Goal: Task Accomplishment & Management: Manage account settings

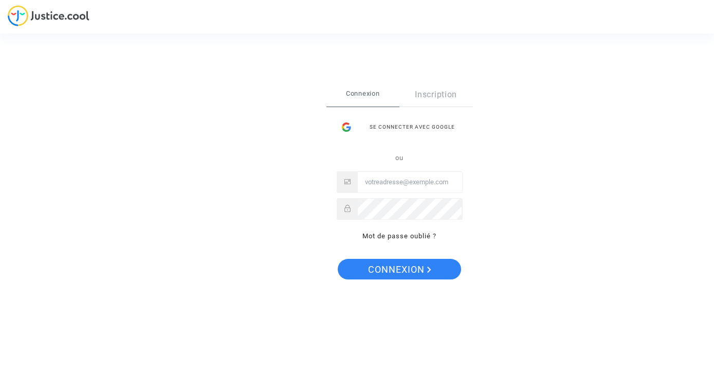
click at [385, 184] on input "Email" at bounding box center [410, 182] width 104 height 21
type input "s@atabekyan.com"
click at [400, 269] on span "Connexion" at bounding box center [399, 270] width 63 height 22
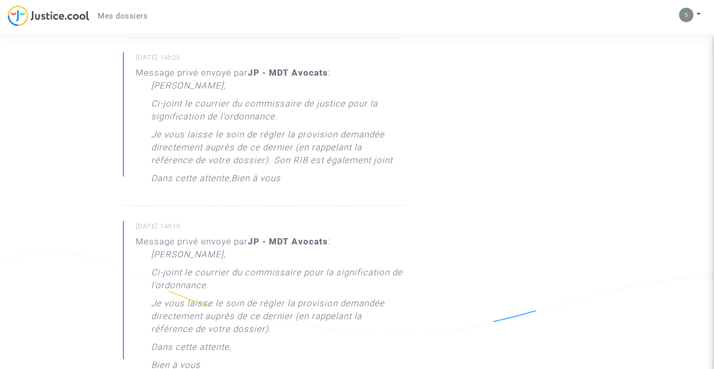
scroll to position [364, 0]
